Goal: Obtain resource: Obtain resource

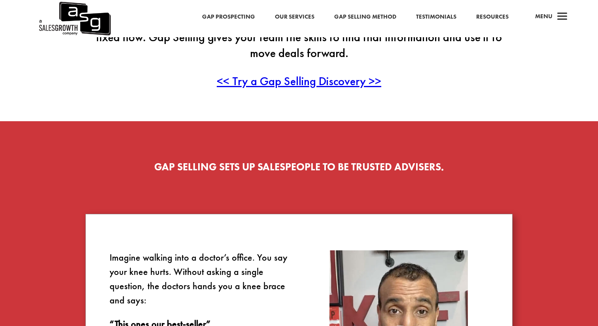
scroll to position [297, 0]
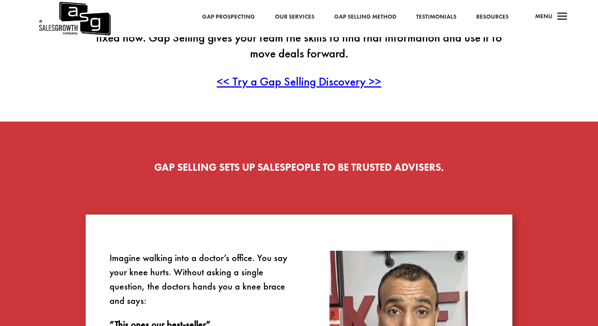
click at [312, 82] on span "<< Try a Gap Selling Discovery >>" at bounding box center [299, 81] width 165 height 15
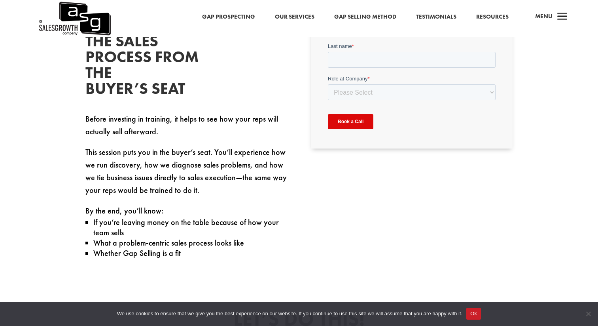
scroll to position [281, 0]
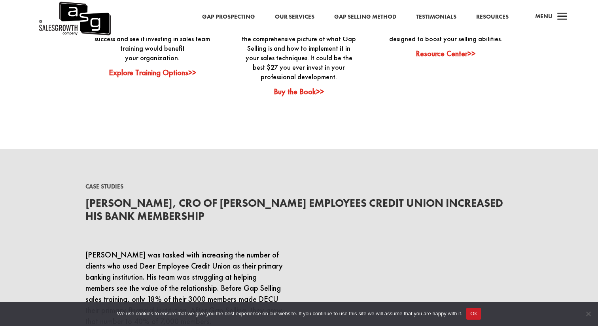
scroll to position [2121, 0]
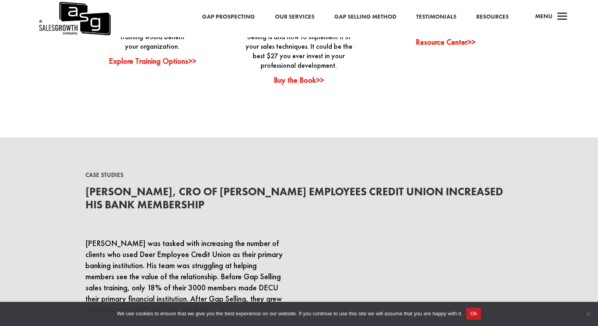
click at [439, 43] on link "Resource Center>>" at bounding box center [446, 42] width 60 height 10
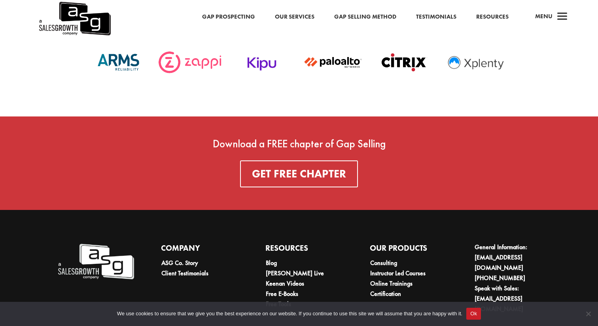
scroll to position [2809, 0]
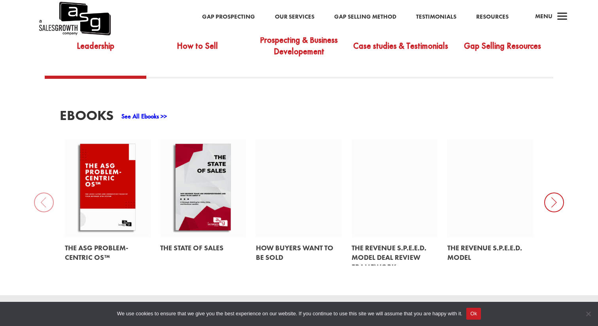
scroll to position [315, 0]
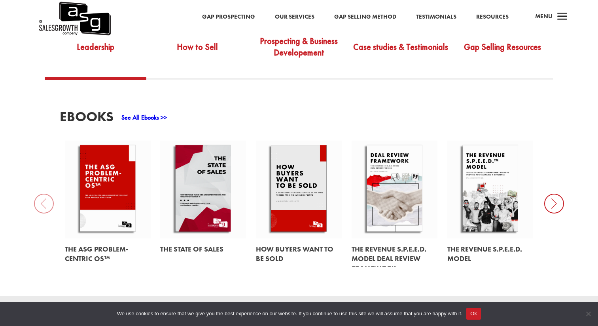
click at [551, 201] on icon at bounding box center [554, 203] width 20 height 20
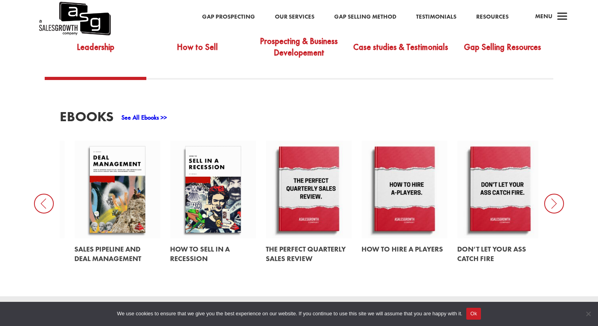
click at [552, 203] on icon at bounding box center [554, 203] width 20 height 20
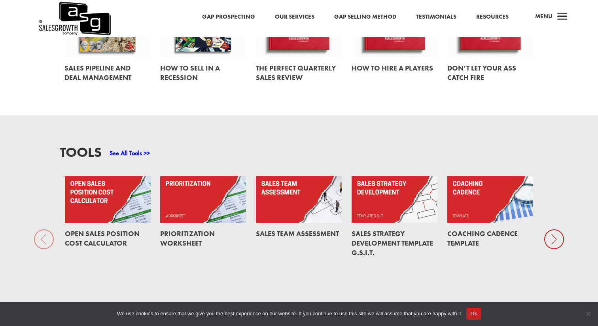
scroll to position [502, 0]
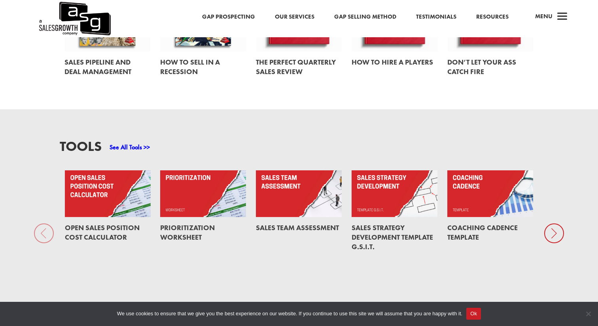
click at [385, 208] on link at bounding box center [395, 193] width 86 height 47
click at [397, 229] on link "Sales Strategy Development Template G.S.I.T." at bounding box center [393, 237] width 82 height 28
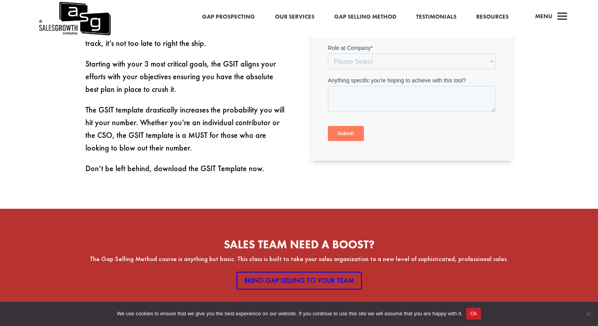
scroll to position [340, 0]
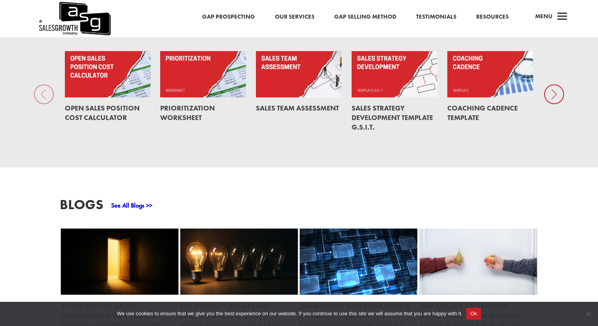
scroll to position [592, 0]
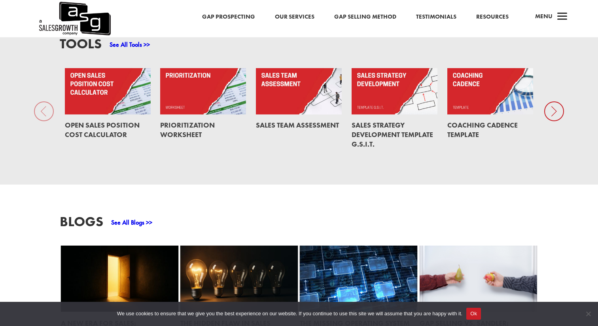
click at [556, 113] on icon at bounding box center [554, 111] width 20 height 20
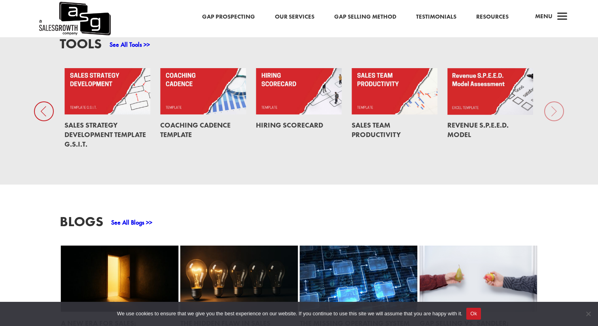
click at [556, 108] on div "Tools See All Tools >> Open Sales Position Cost Calculator Prioritization Works…" at bounding box center [299, 95] width 598 height 177
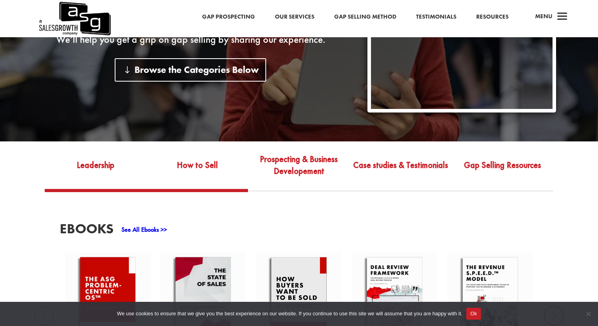
scroll to position [197, 0]
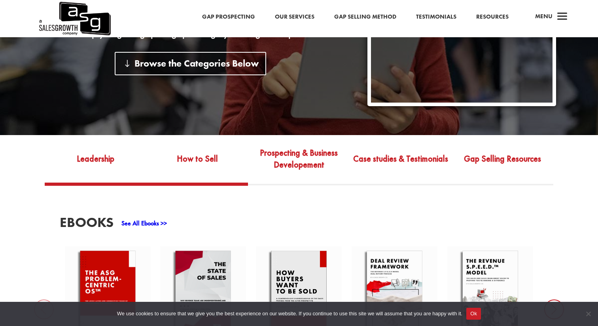
click at [224, 171] on link "How to Sell" at bounding box center [197, 164] width 102 height 37
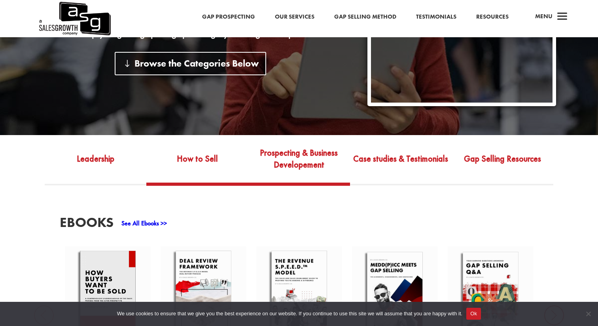
click at [302, 159] on link "Prospecting & Business Developement" at bounding box center [299, 164] width 102 height 37
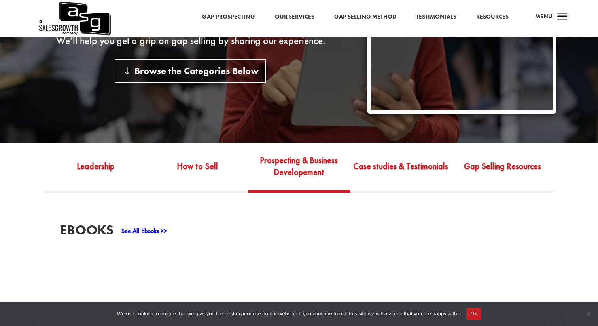
scroll to position [167, 0]
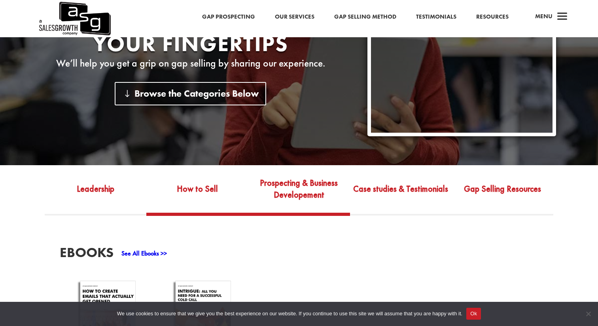
click at [172, 193] on link "How to Sell" at bounding box center [197, 194] width 102 height 37
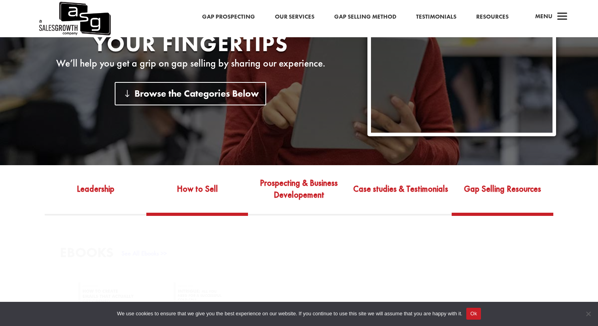
click at [549, 182] on link "Gap Selling Resources" at bounding box center [503, 194] width 102 height 37
click at [534, 199] on link "Gap Selling Resources" at bounding box center [503, 194] width 102 height 37
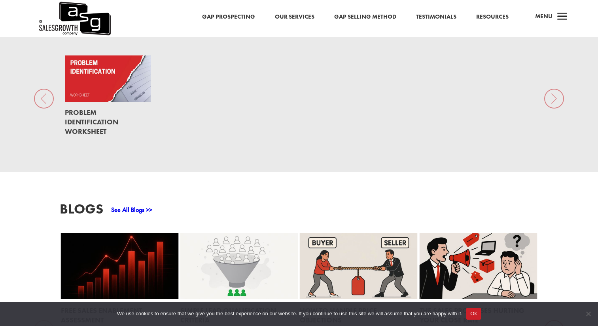
scroll to position [571, 0]
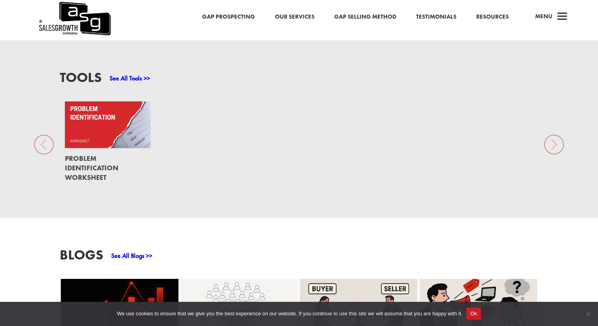
click at [97, 165] on link at bounding box center [108, 168] width 86 height 40
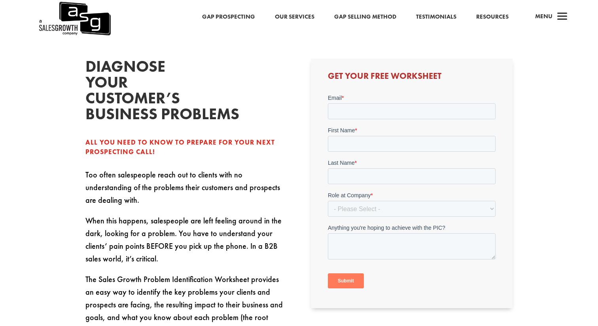
scroll to position [192, 0]
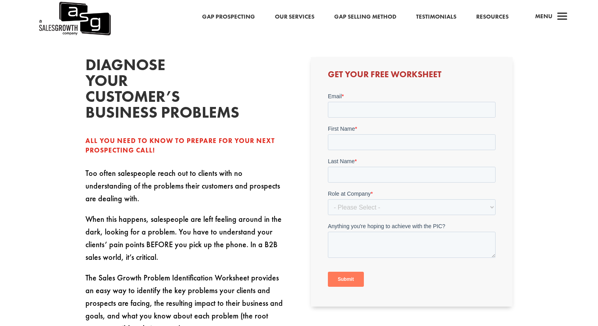
click at [362, 90] on div "Get Your Free Worksheet" at bounding box center [412, 181] width 202 height 249
click at [362, 115] on input "Email *" at bounding box center [412, 110] width 168 height 16
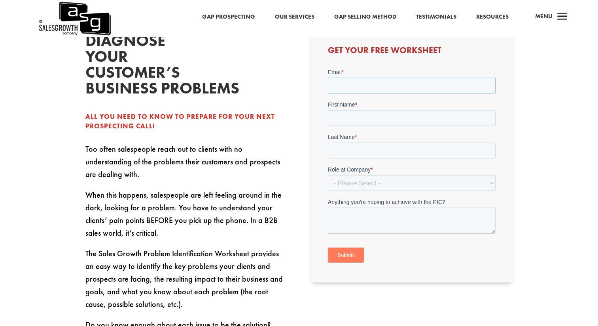
scroll to position [226, 0]
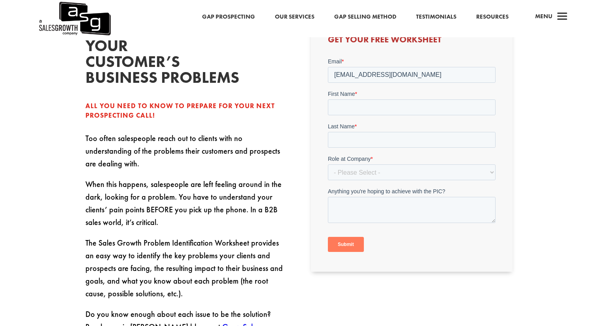
click at [384, 93] on label "First Name *" at bounding box center [412, 94] width 168 height 8
click at [384, 99] on input "First Name *" at bounding box center [412, 107] width 168 height 16
click at [384, 108] on input "First Name *" at bounding box center [412, 107] width 168 height 16
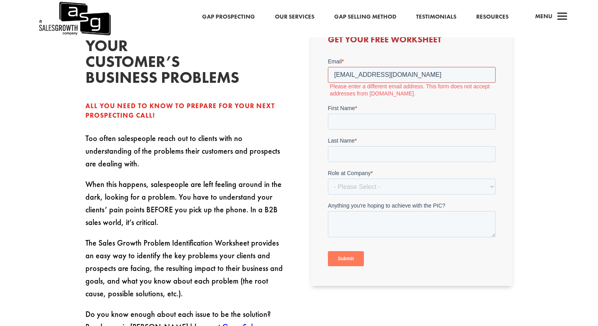
click at [377, 73] on input "zalzlyethic2@gmail.com" at bounding box center [412, 75] width 168 height 16
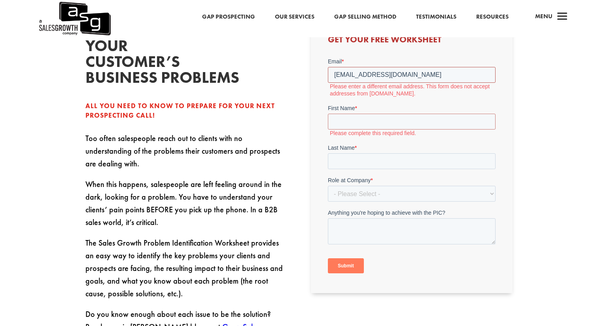
click at [377, 73] on input "zalzlyethic2@gmail.com" at bounding box center [412, 75] width 168 height 16
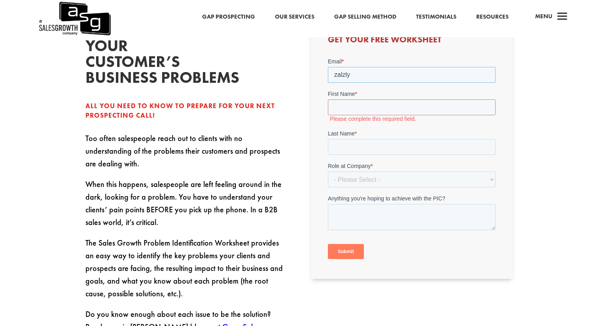
type input "zalzlyramy@gmail.com"
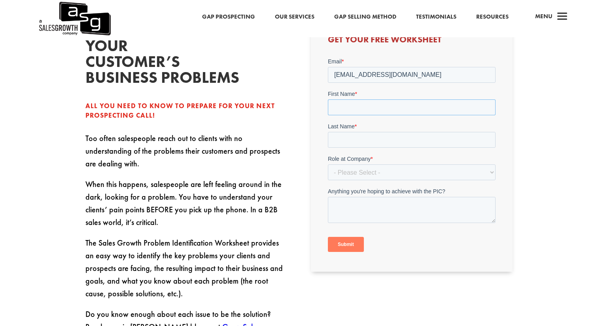
click at [398, 105] on input "First Name *" at bounding box center [412, 107] width 168 height 16
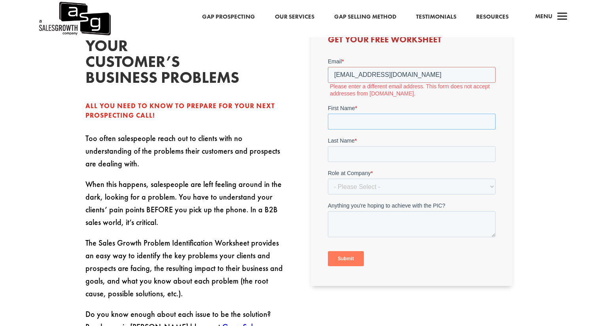
type input "Ramy"
click at [396, 147] on input "Last Name *" at bounding box center [412, 154] width 168 height 16
type input "XZalzly"
click at [396, 76] on input "zalzlyramy@gmail.com" at bounding box center [412, 75] width 168 height 16
click at [353, 95] on label "Please enter a different email address. This form does not accept addresses fro…" at bounding box center [413, 90] width 166 height 14
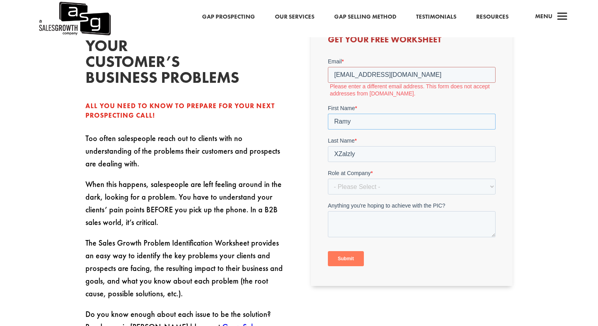
click at [401, 127] on input "Ramy" at bounding box center [412, 122] width 168 height 16
click at [369, 97] on form "Email * zalzlyramy@gmail.com Please enter a different email address. This form …" at bounding box center [412, 164] width 168 height 215
click at [370, 76] on input "zalzlyramy@gmail.com" at bounding box center [412, 75] width 168 height 16
click at [353, 95] on label "Please enter a different email address. This form does not accept addresses fro…" at bounding box center [413, 90] width 166 height 14
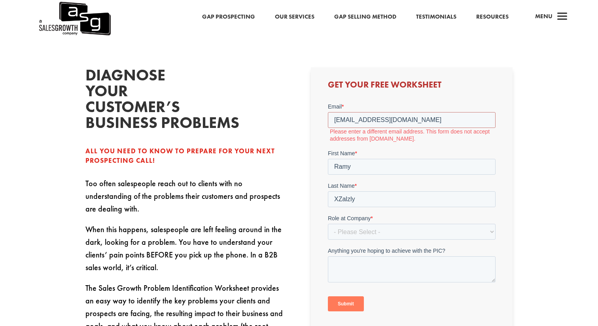
scroll to position [195, 0]
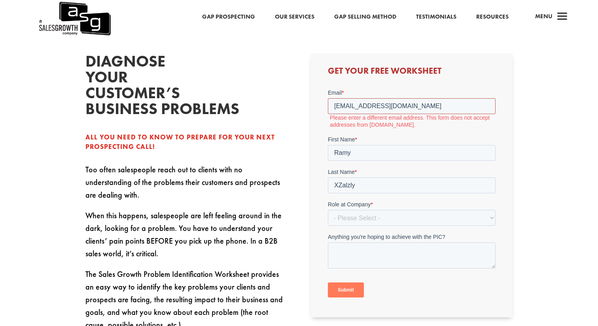
click at [331, 106] on input "zalzlyramy@gmail.com" at bounding box center [412, 106] width 168 height 16
click at [410, 89] on label "Email *" at bounding box center [412, 93] width 168 height 8
click at [410, 98] on input "zalzlyramy@gmail.com" at bounding box center [412, 106] width 168 height 16
drag, startPoint x: 410, startPoint y: 99, endPoint x: 736, endPoint y: 175, distance: 335.6
click at [410, 99] on input "zalzlyramy@gmail.com" at bounding box center [412, 106] width 168 height 16
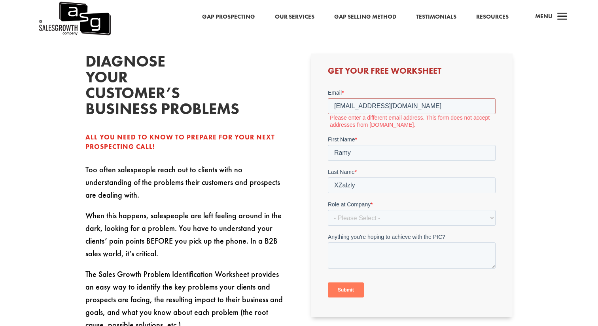
click at [389, 283] on div "Submit" at bounding box center [412, 289] width 168 height 28
click at [371, 217] on select "- Please Select - C-Level (CRO, CSO, etc) Senior Leadership (VP of Sales, VP of…" at bounding box center [412, 218] width 168 height 16
select select "Individual Contributor (AE, SDR, CSM, etc)"
click at [328, 210] on select "- Please Select - C-Level (CRO, CSO, etc) Senior Leadership (VP of Sales, VP of…" at bounding box center [412, 218] width 168 height 16
click at [358, 286] on input "Submit" at bounding box center [346, 289] width 36 height 15
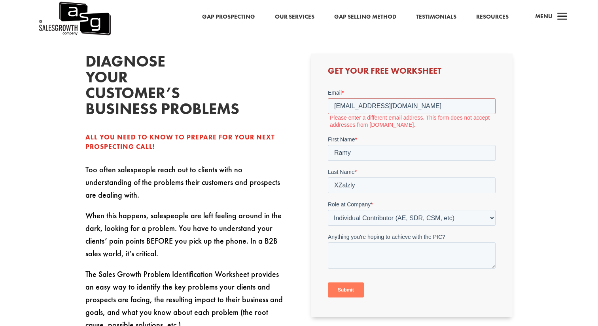
click at [372, 139] on label "First Name *" at bounding box center [412, 139] width 168 height 8
click at [372, 145] on input "Ramy" at bounding box center [412, 153] width 168 height 16
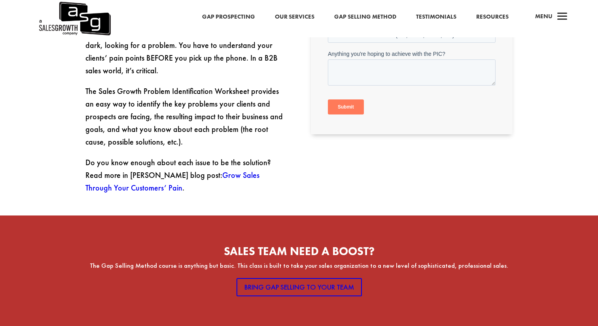
scroll to position [382, 0]
